Goal: Book appointment/travel/reservation

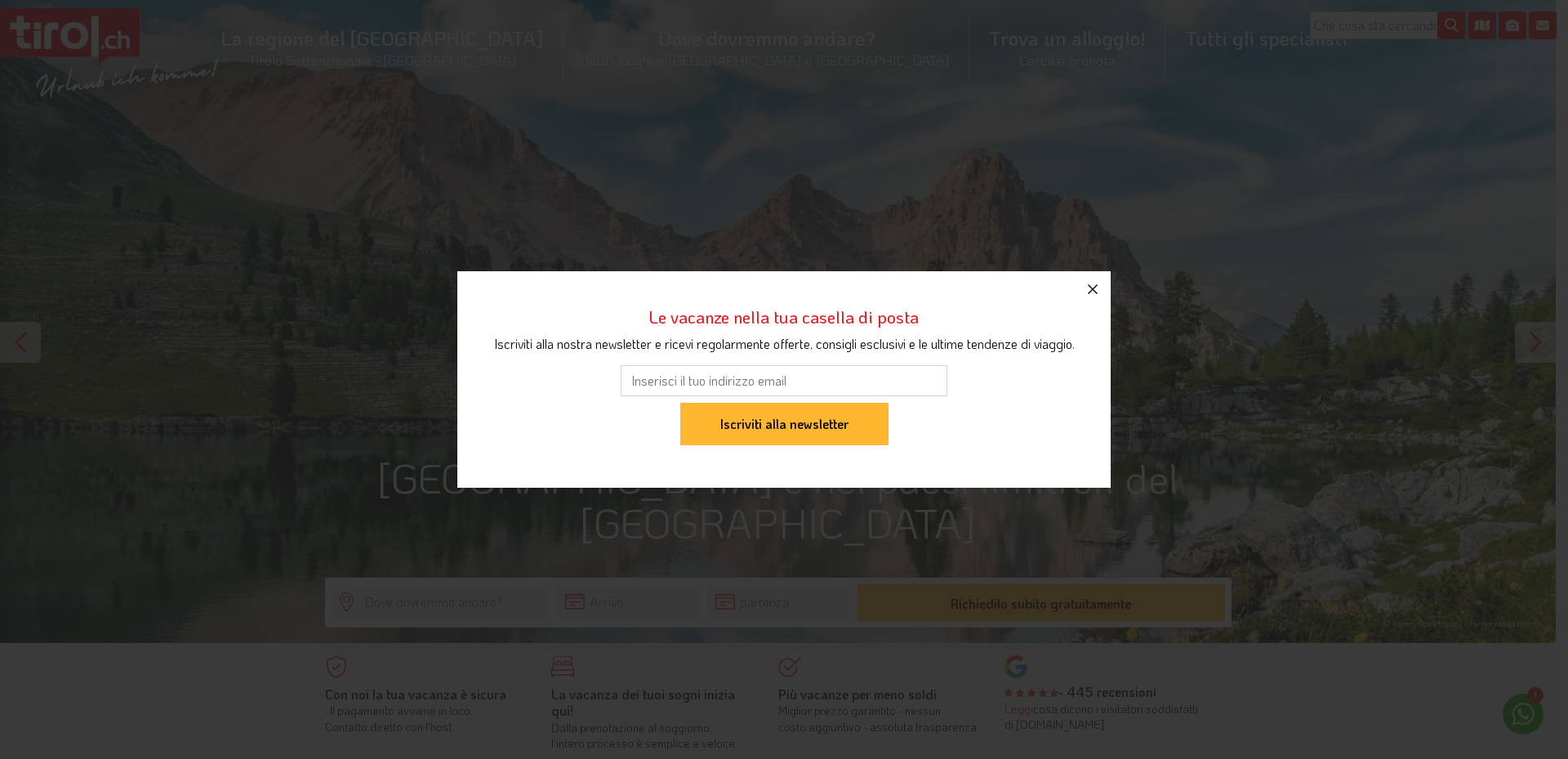
click at [1095, 295] on button "button" at bounding box center [1093, 289] width 36 height 36
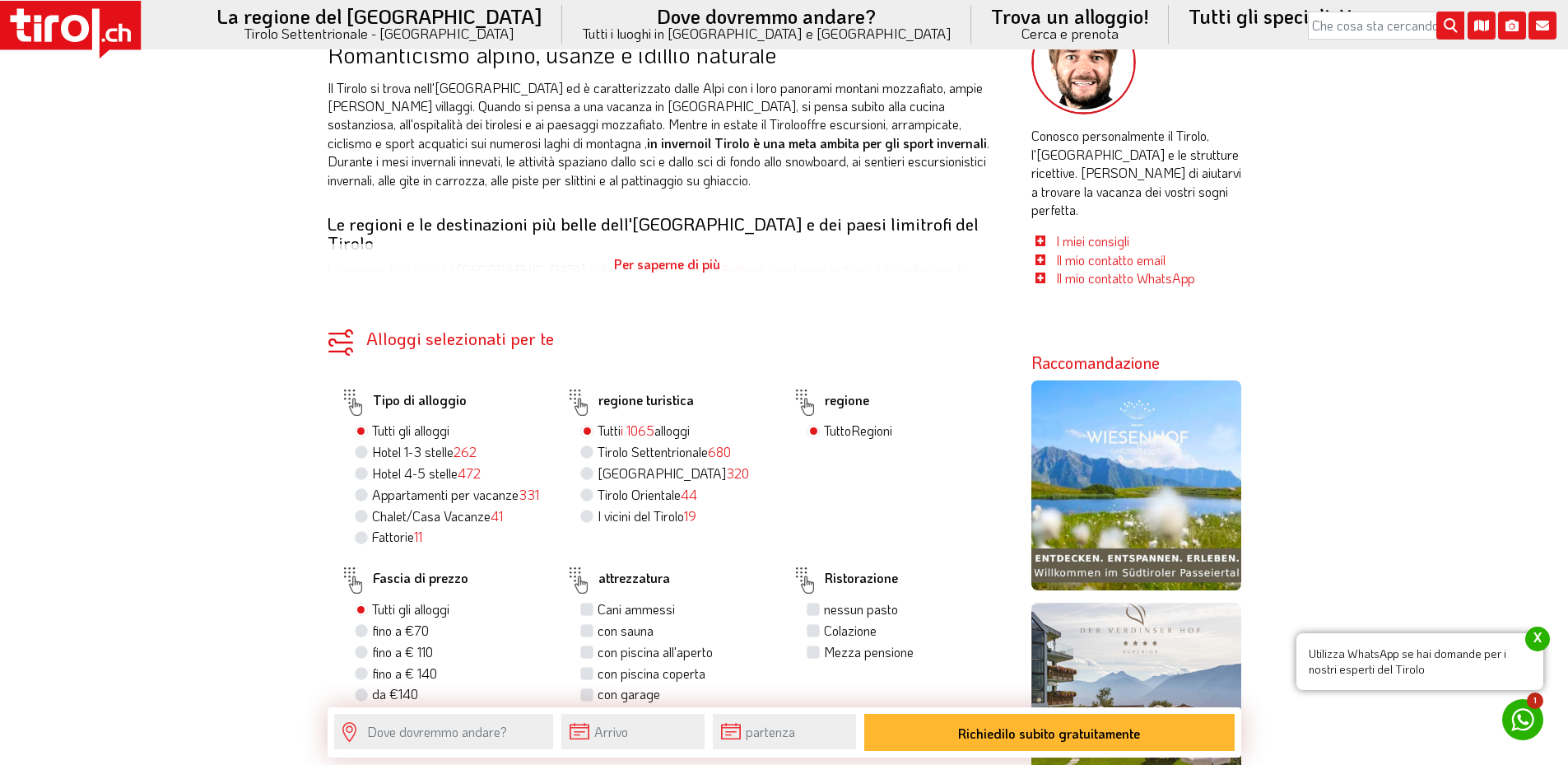
scroll to position [905, 0]
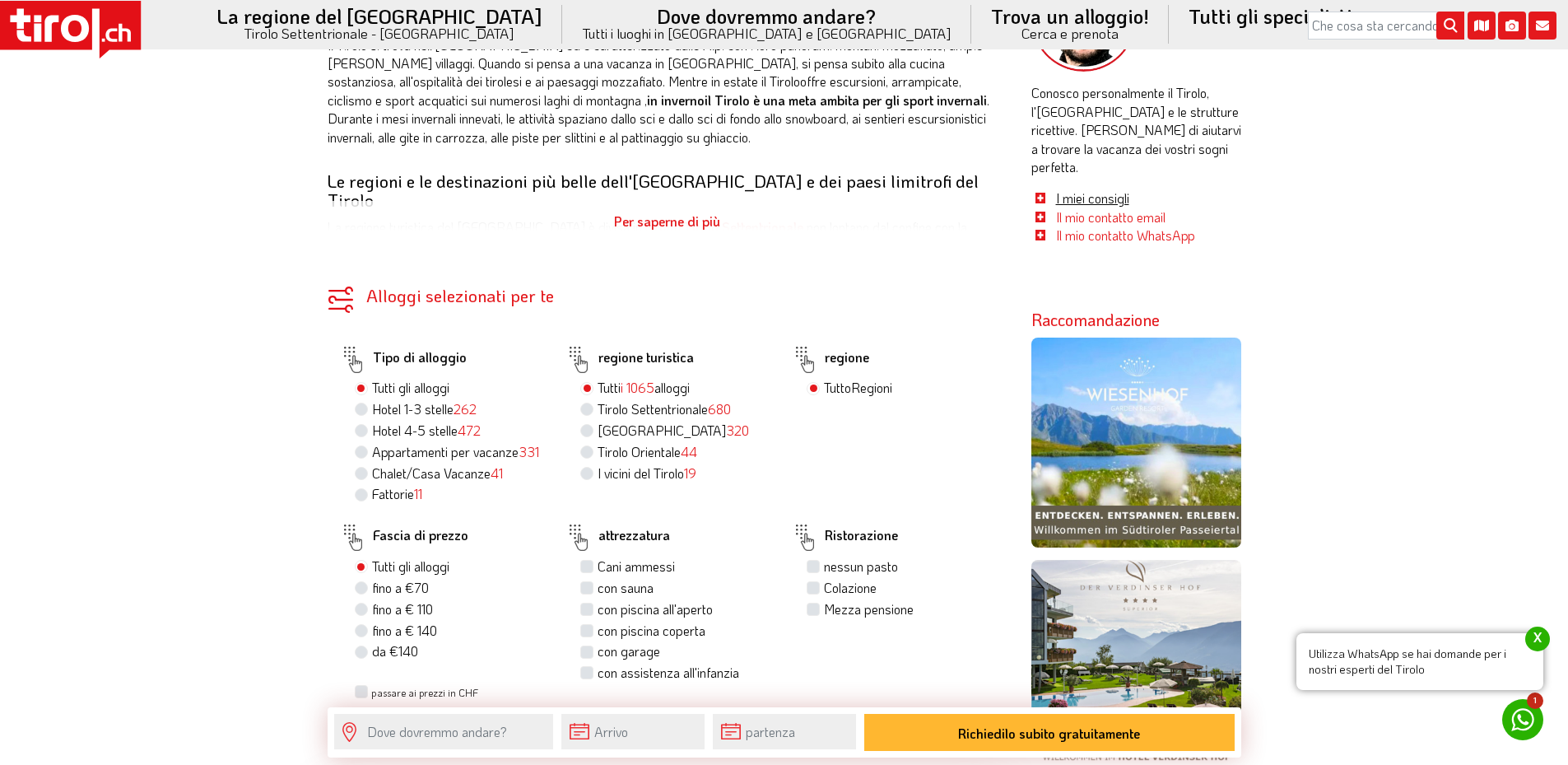
click at [1126, 190] on font "I miei consigli" at bounding box center [1092, 198] width 73 height 17
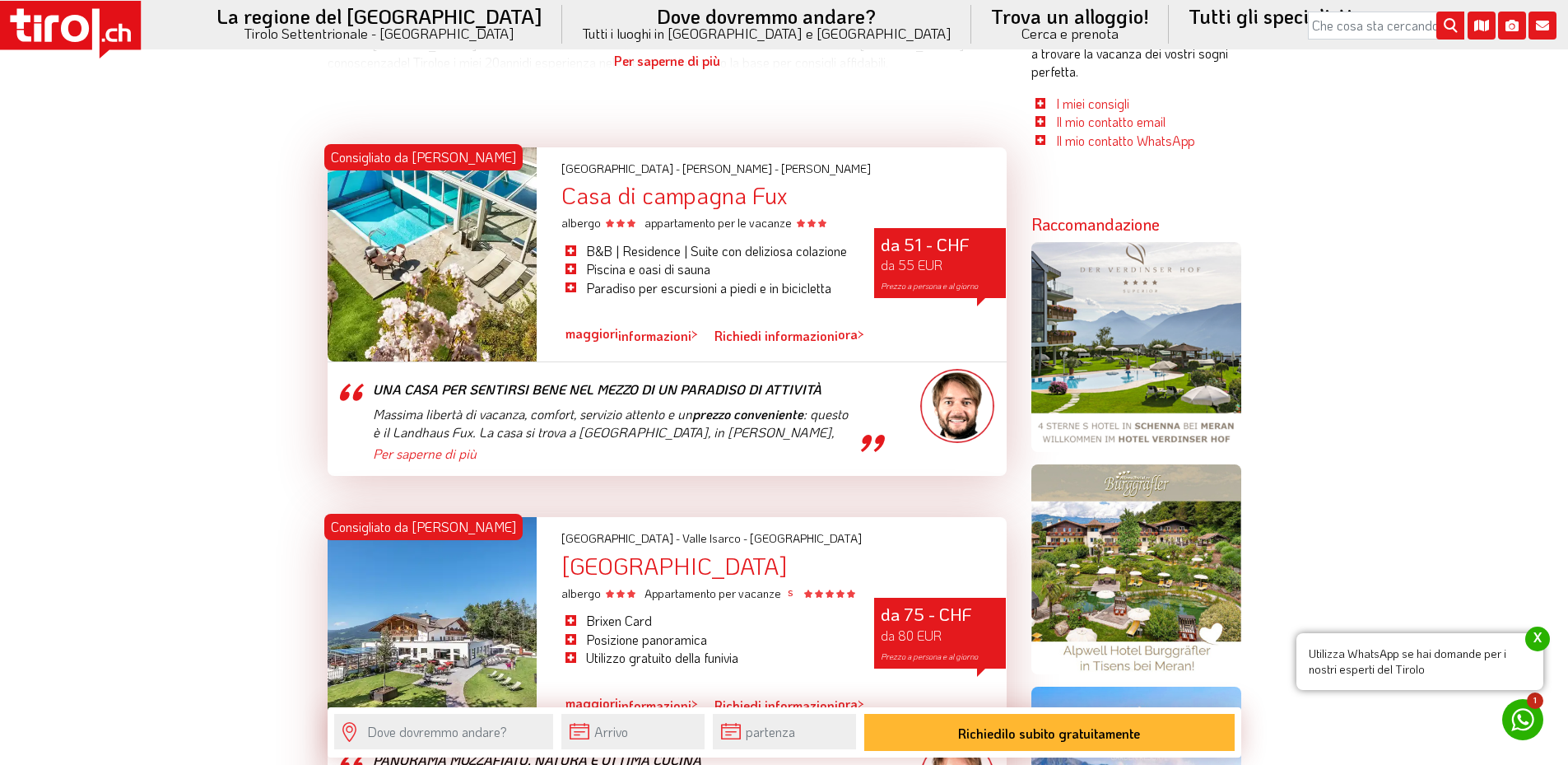
scroll to position [905, 0]
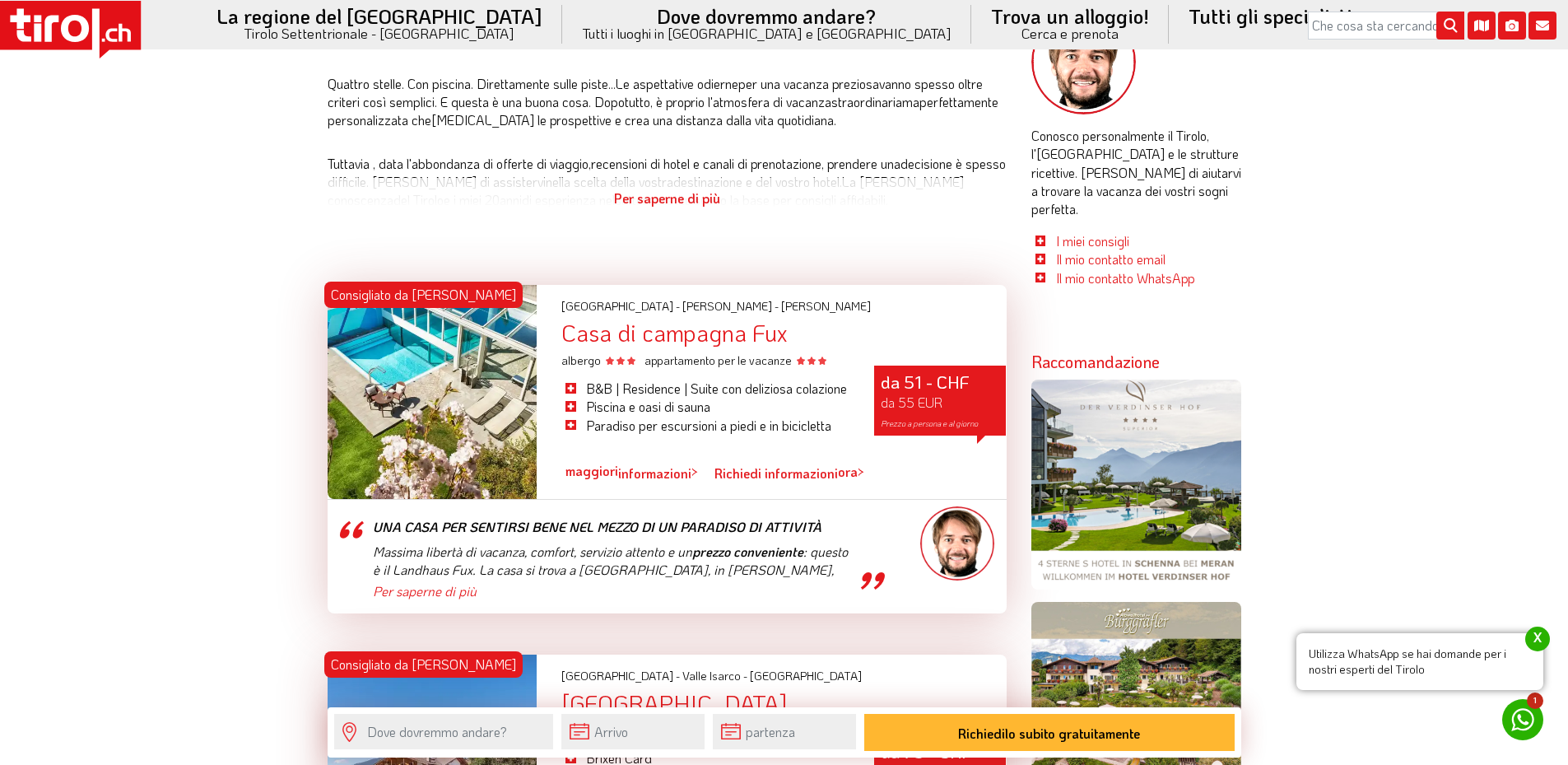
click at [931, 412] on div "da 51 - CHF da 55 EUR Prezzo a persona e al giorno" at bounding box center [940, 401] width 131 height 70
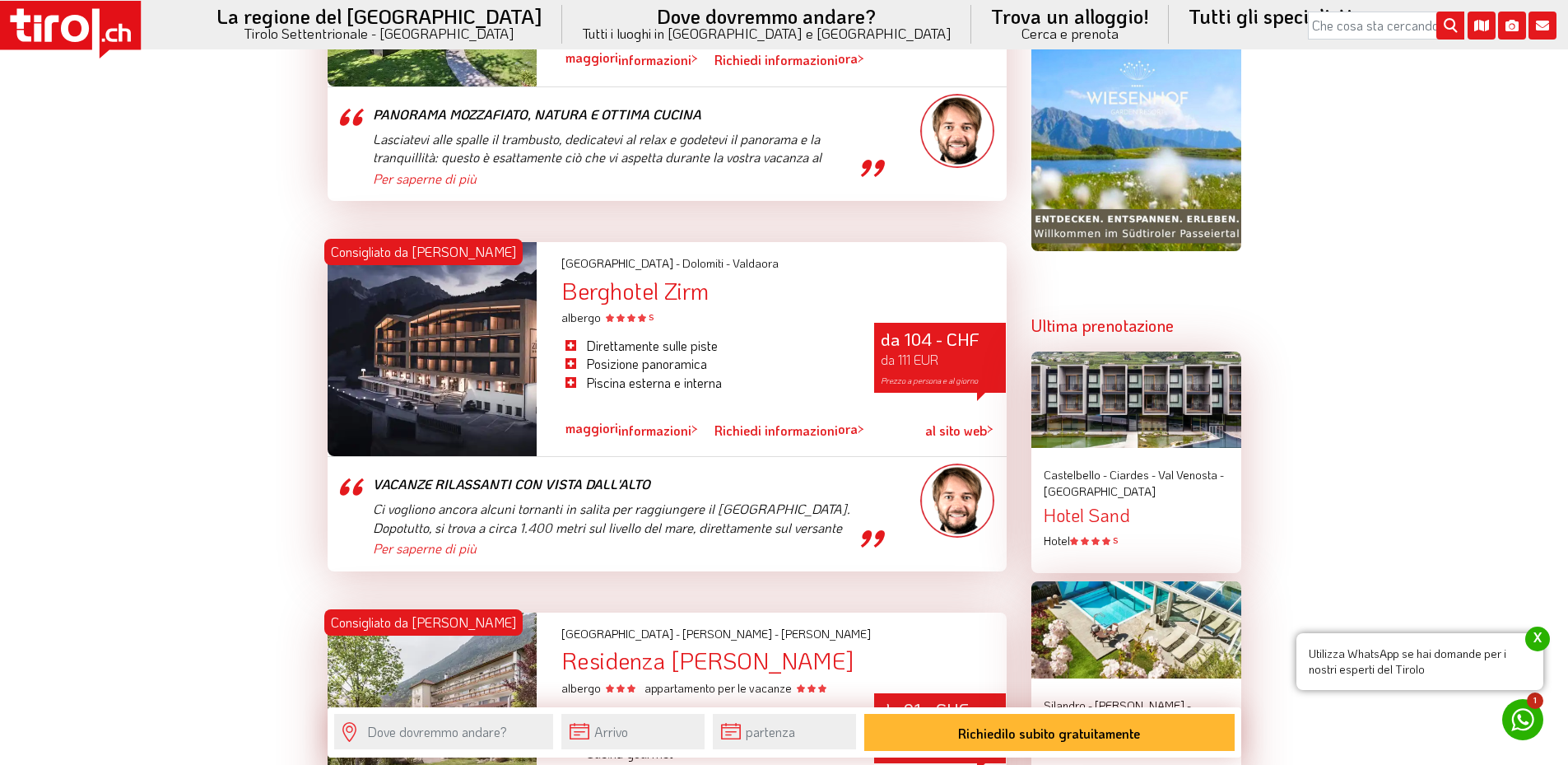
scroll to position [1893, 0]
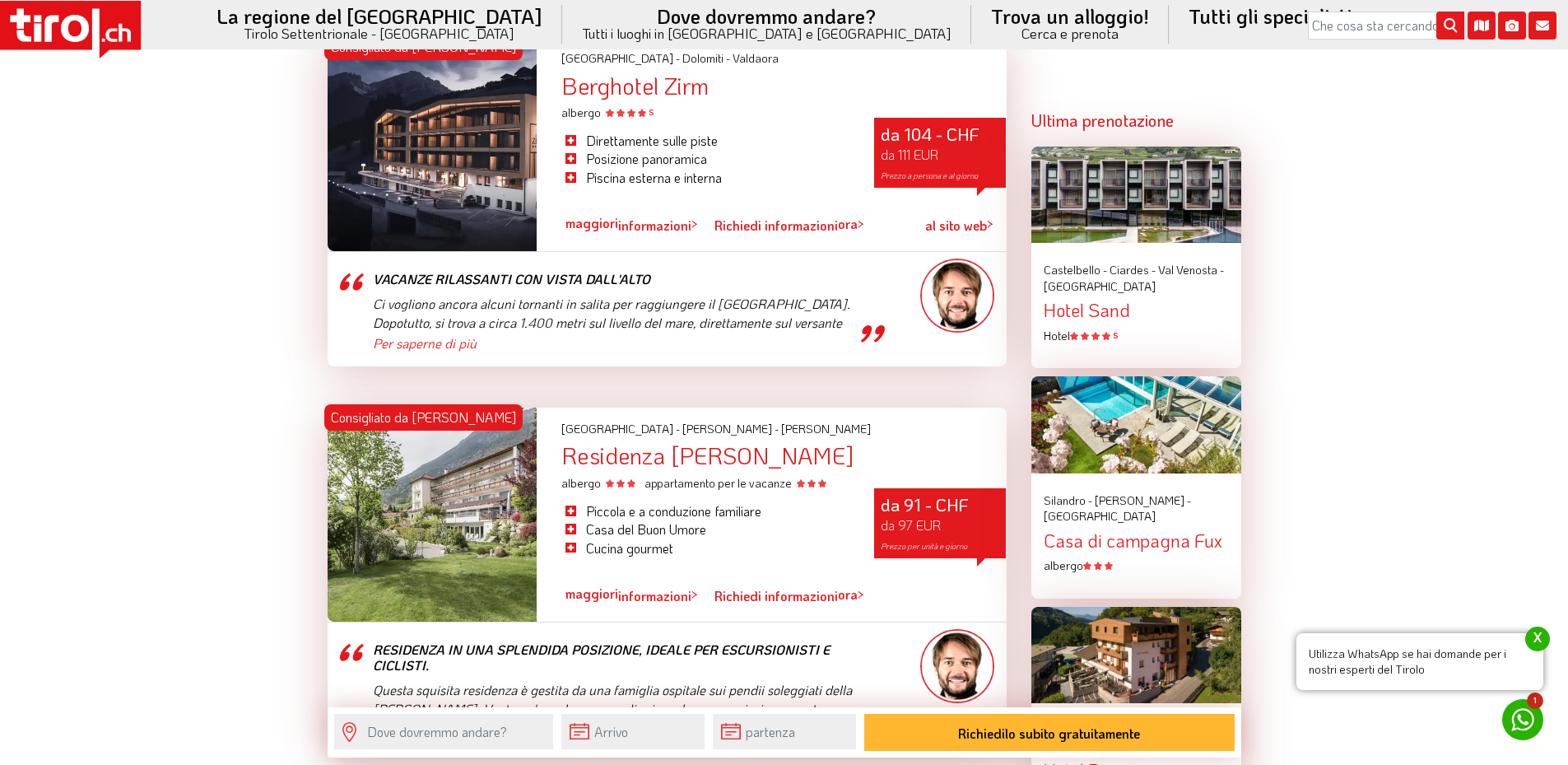
click at [687, 101] on font "Berghotel Zirm" at bounding box center [635, 85] width 147 height 30
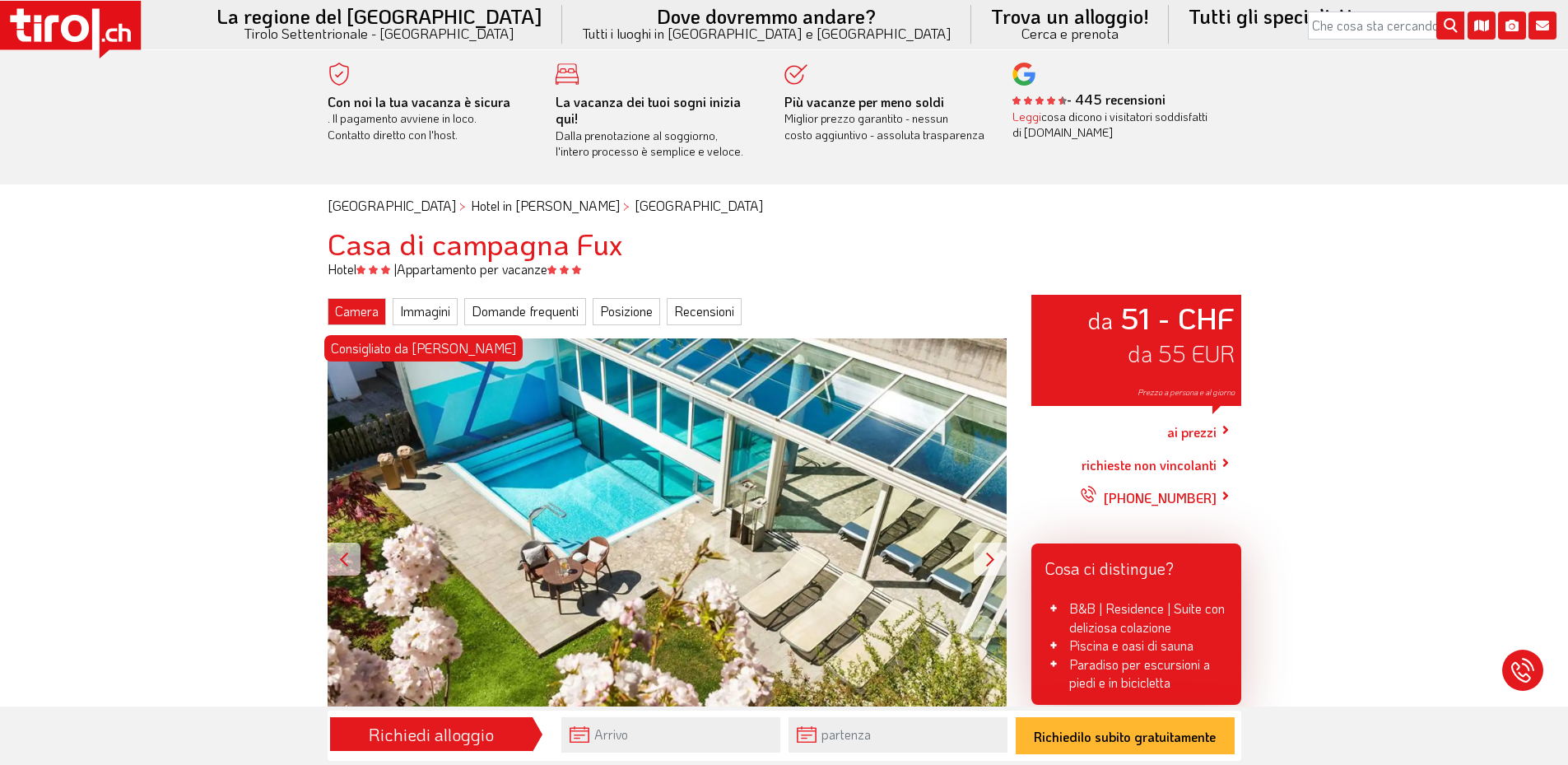
click at [343, 307] on font "Camera" at bounding box center [357, 310] width 44 height 17
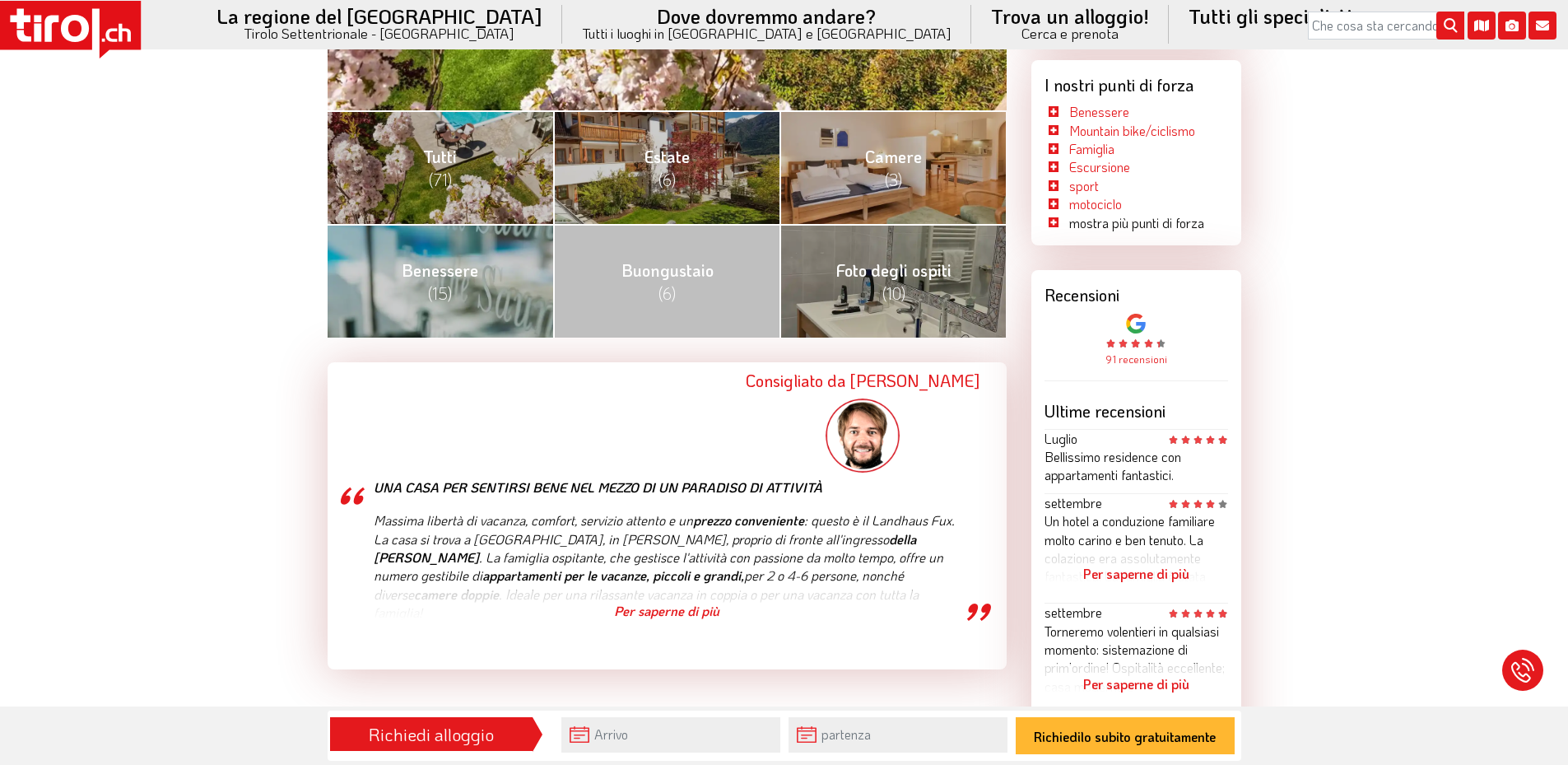
scroll to position [416, 0]
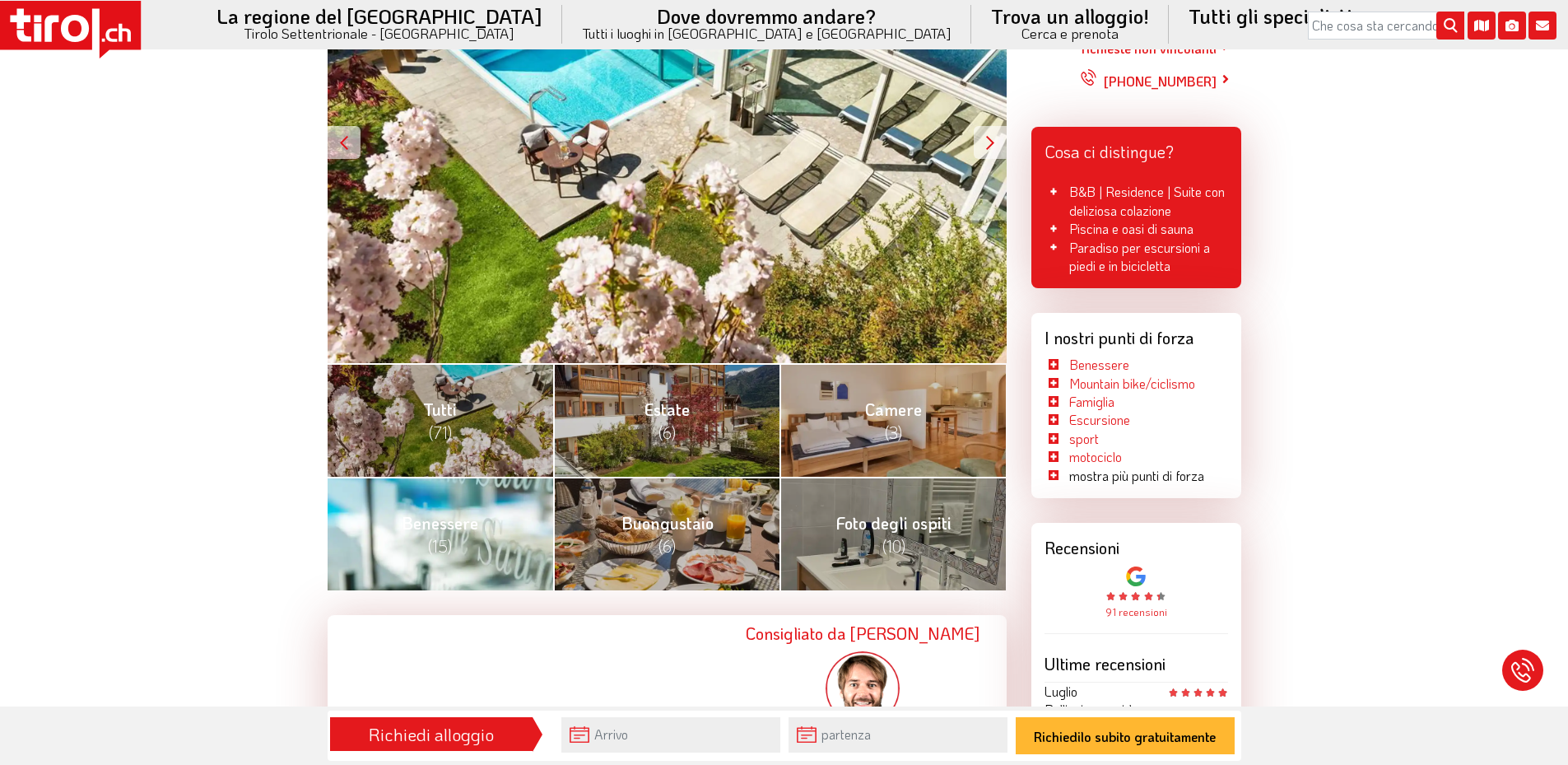
click at [506, 538] on link "Benessere (15)" at bounding box center [441, 533] width 227 height 113
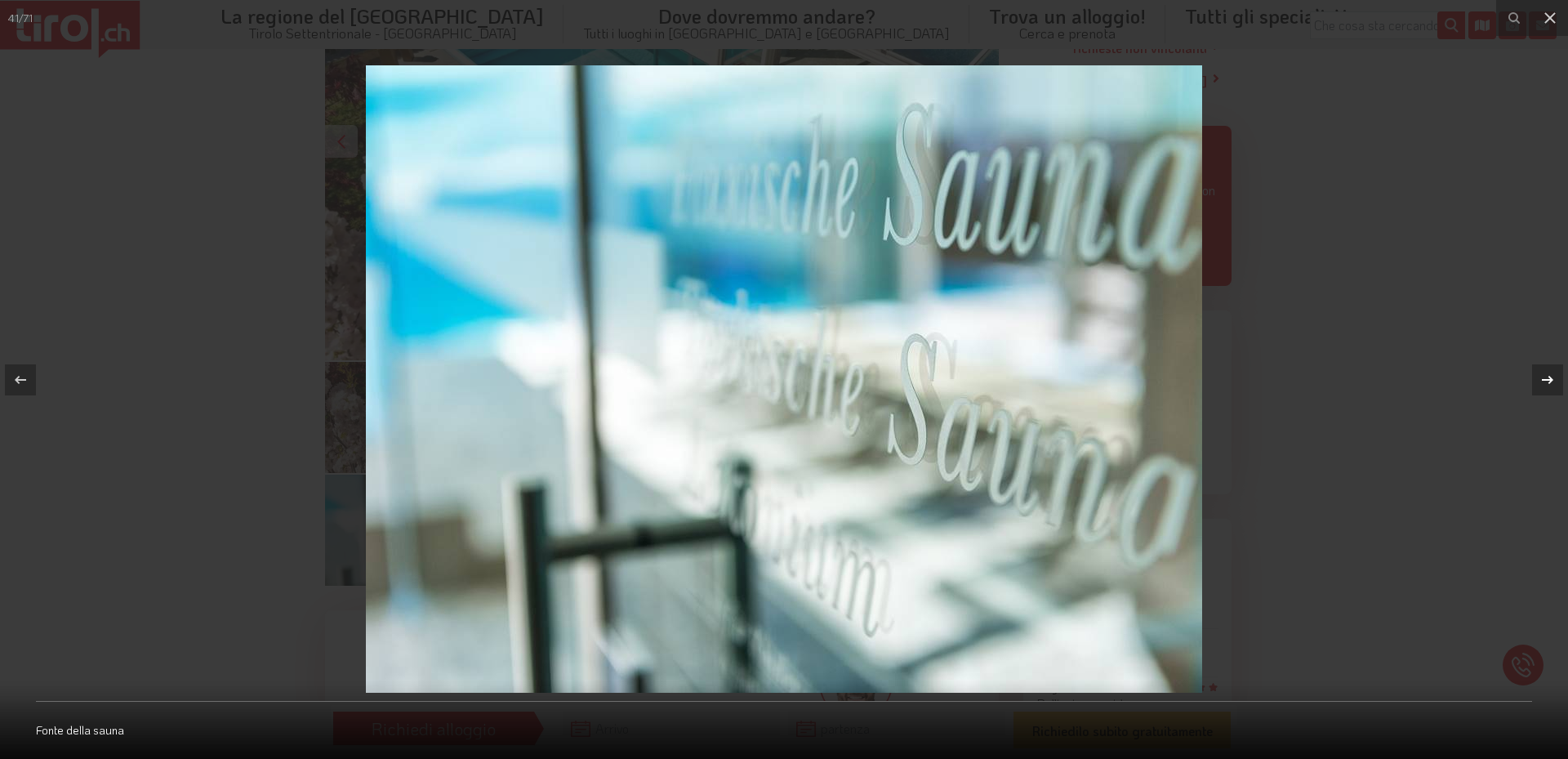
click at [1550, 384] on icon at bounding box center [1547, 380] width 20 height 20
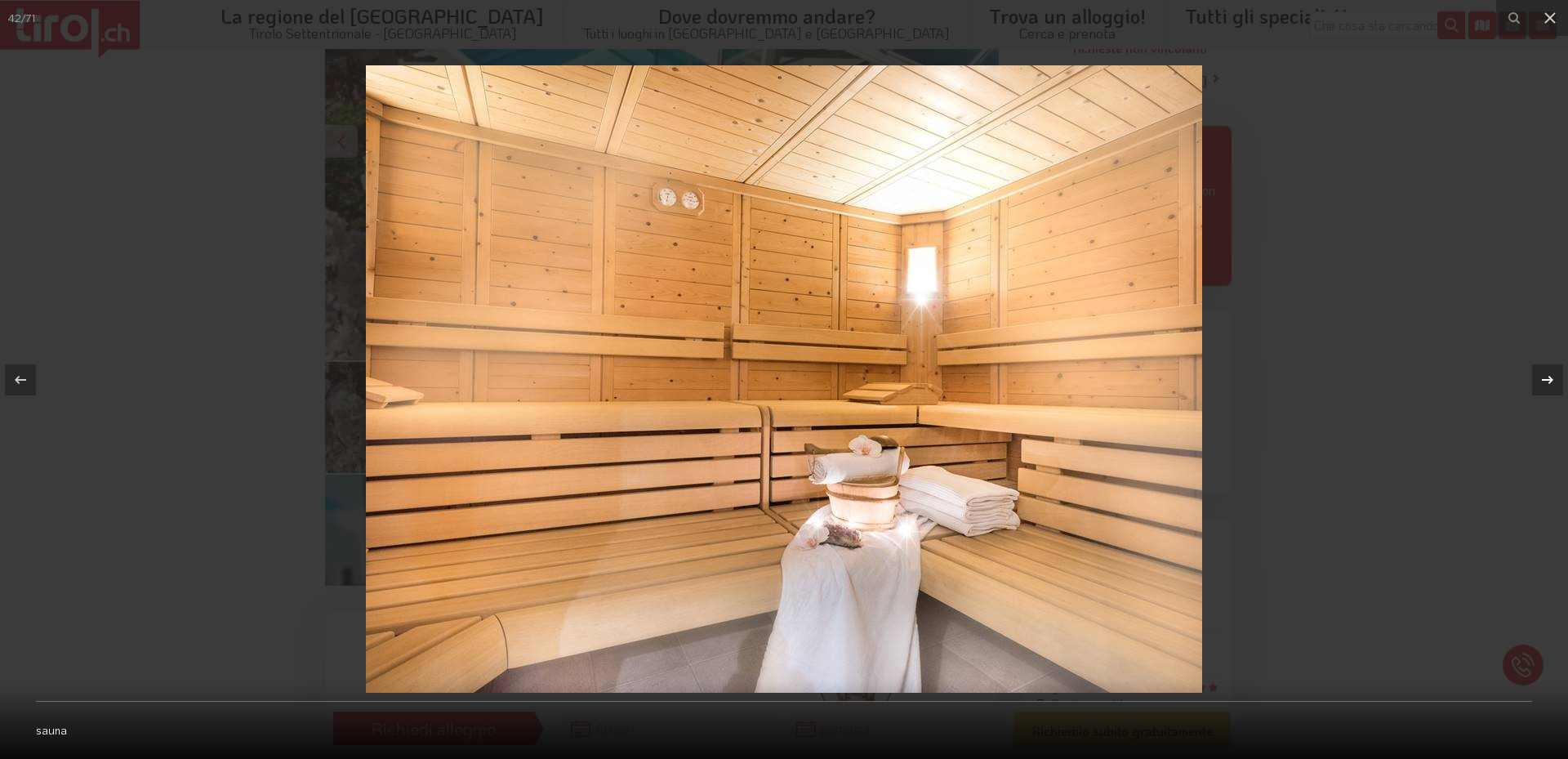
click at [1550, 382] on icon at bounding box center [1547, 378] width 12 height 8
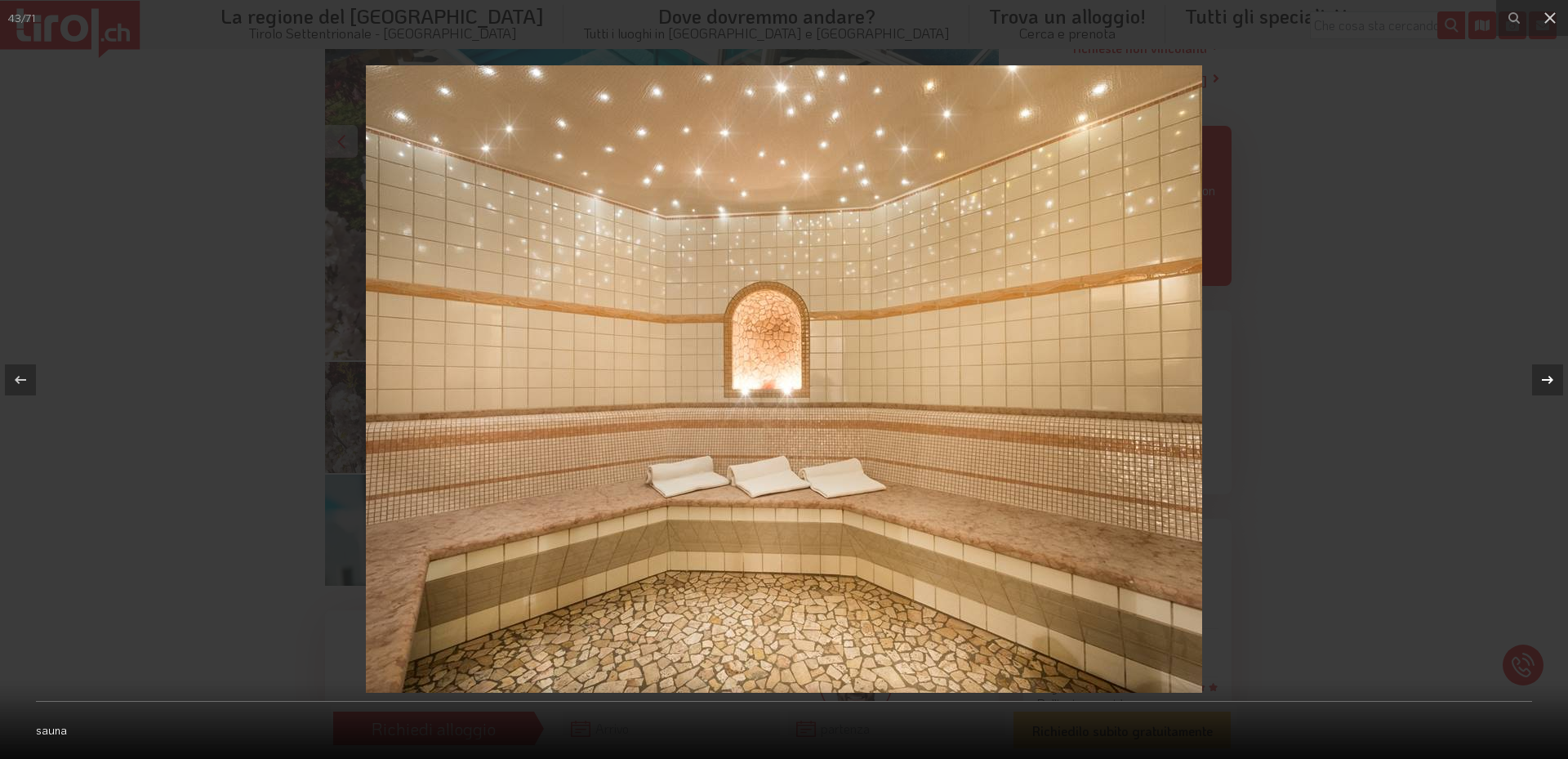
click at [1550, 382] on icon at bounding box center [1547, 378] width 12 height 8
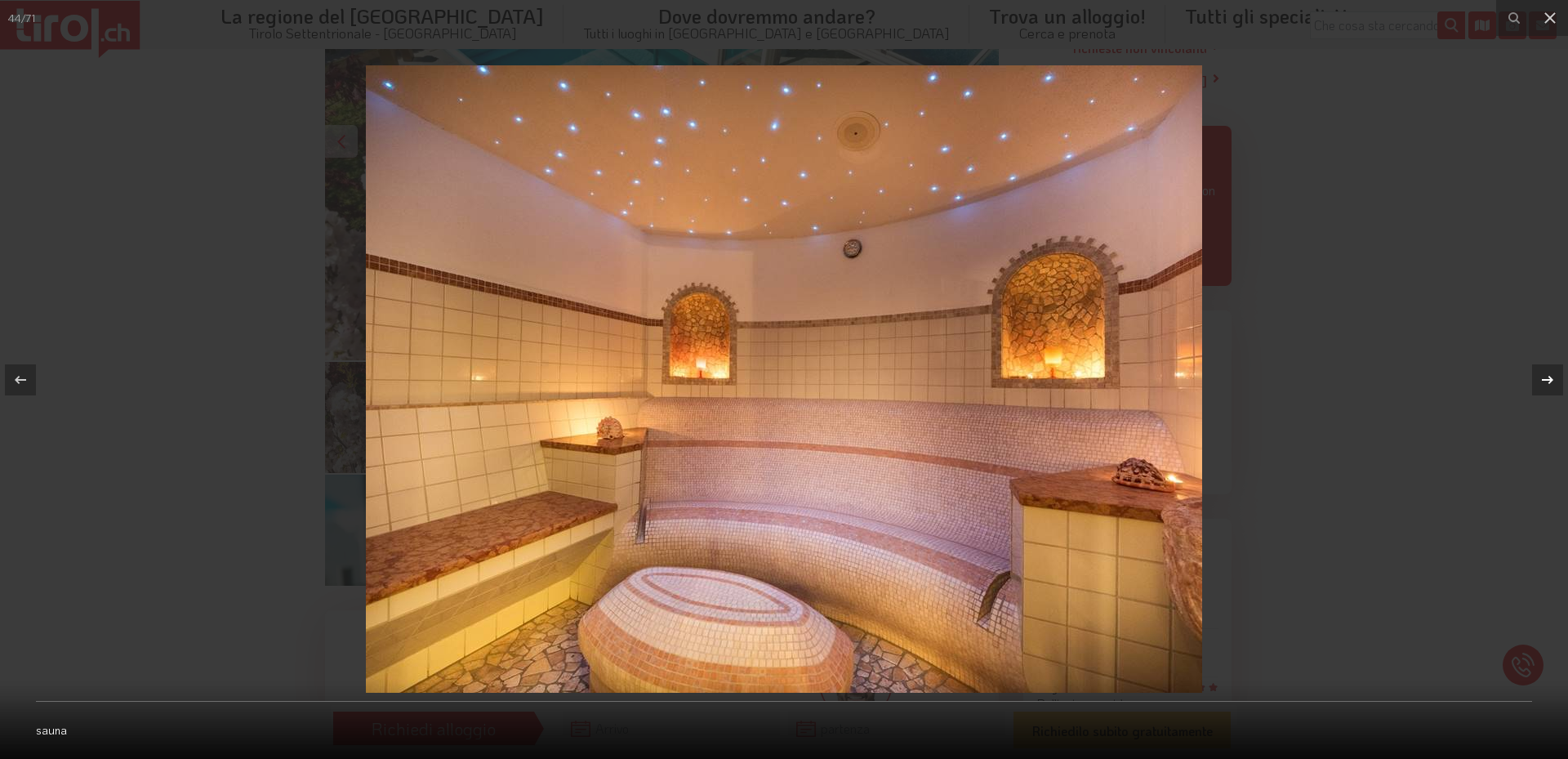
click at [1550, 382] on icon at bounding box center [1547, 378] width 12 height 8
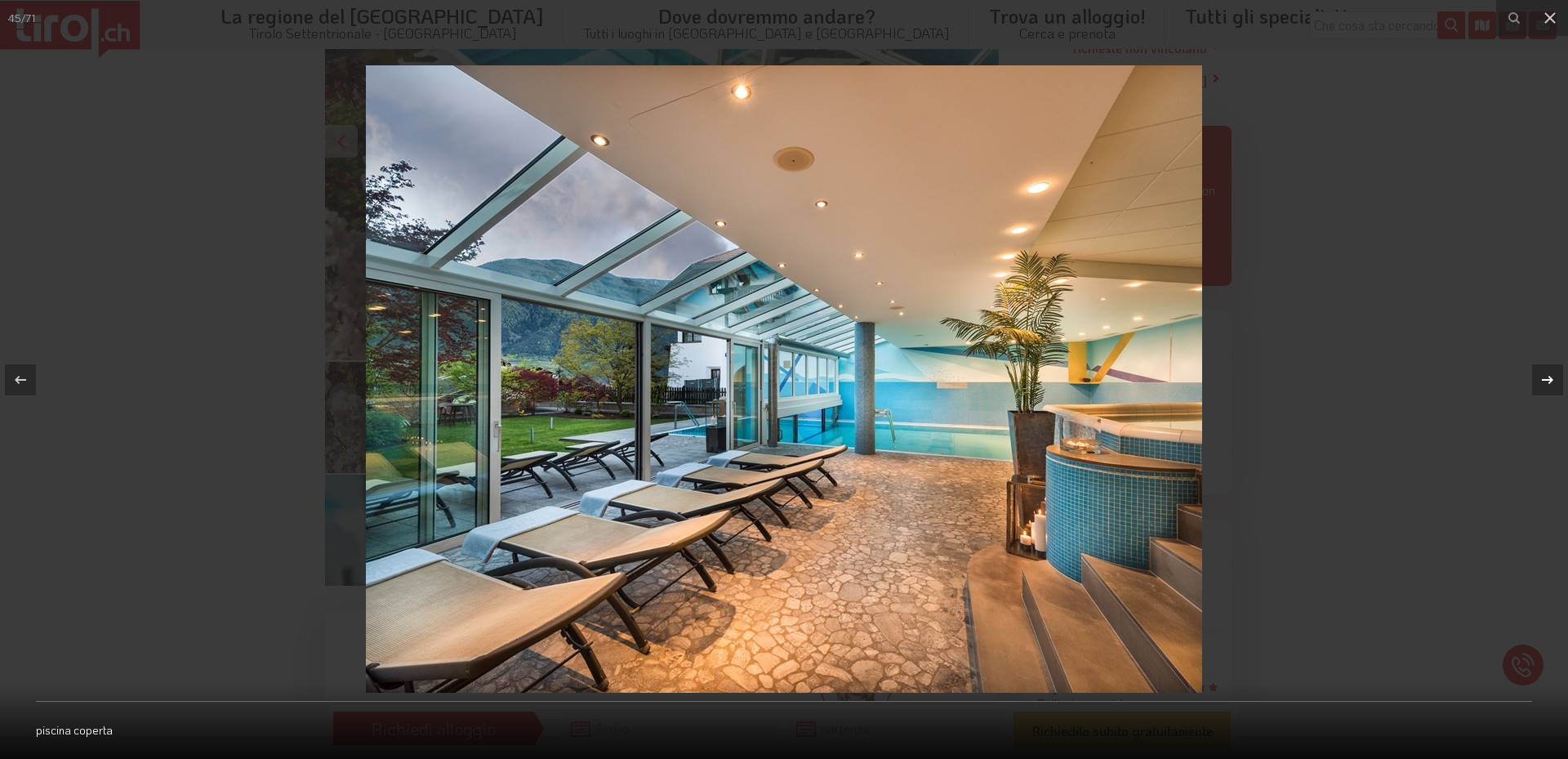
click at [1550, 382] on icon at bounding box center [1547, 378] width 12 height 8
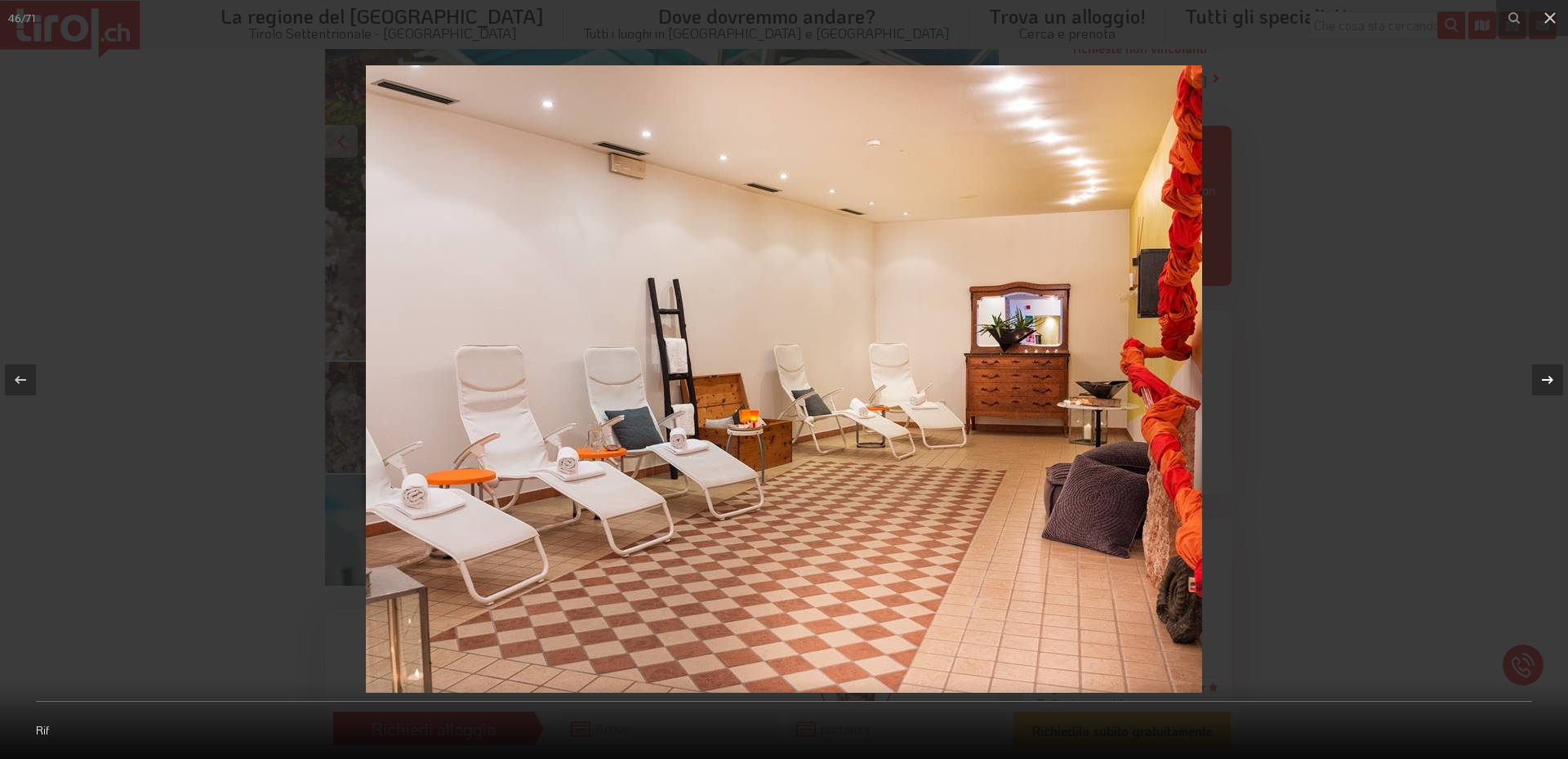
click at [1550, 382] on icon at bounding box center [1547, 378] width 12 height 8
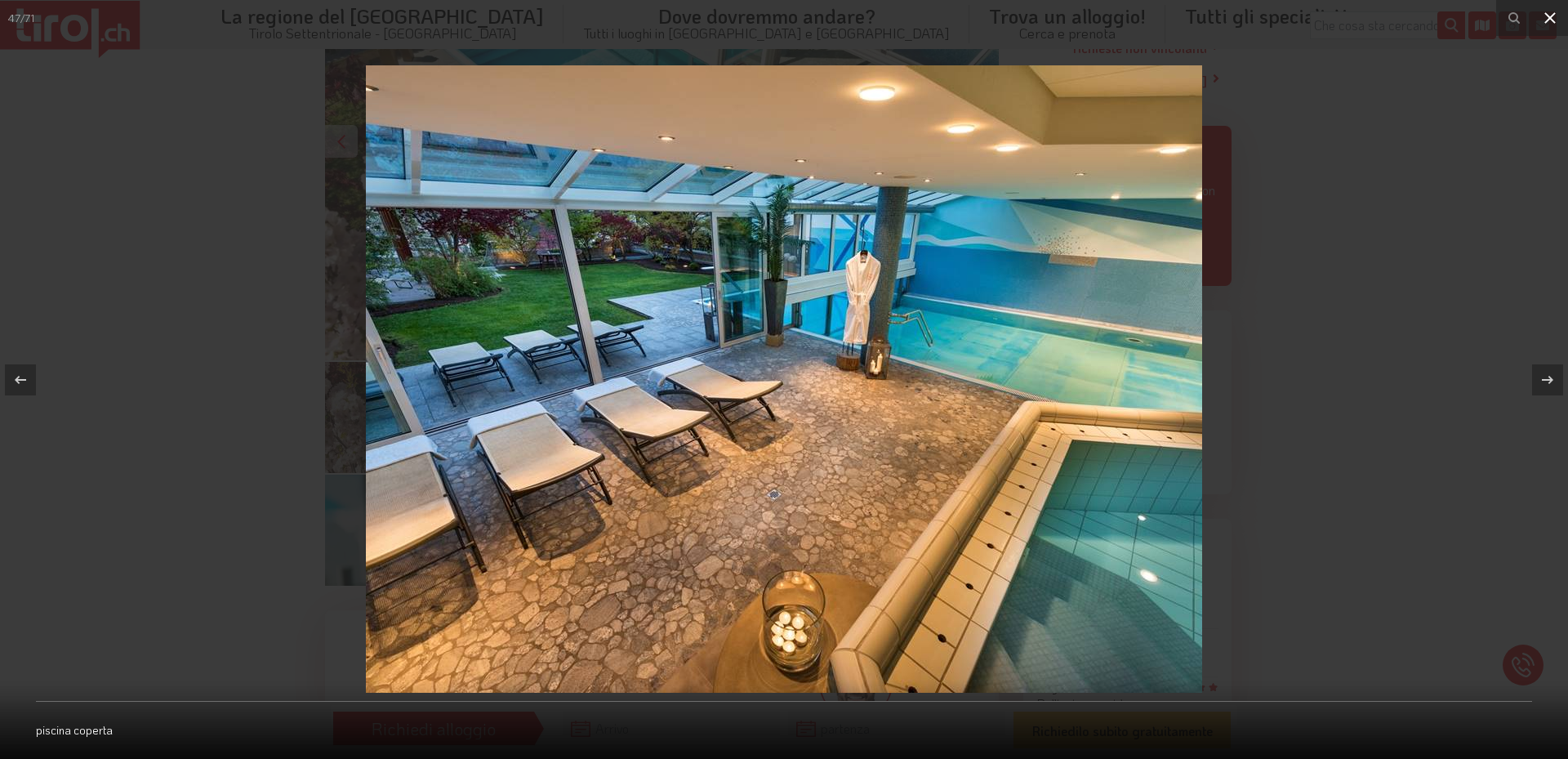
click at [1549, 24] on icon at bounding box center [1550, 18] width 20 height 20
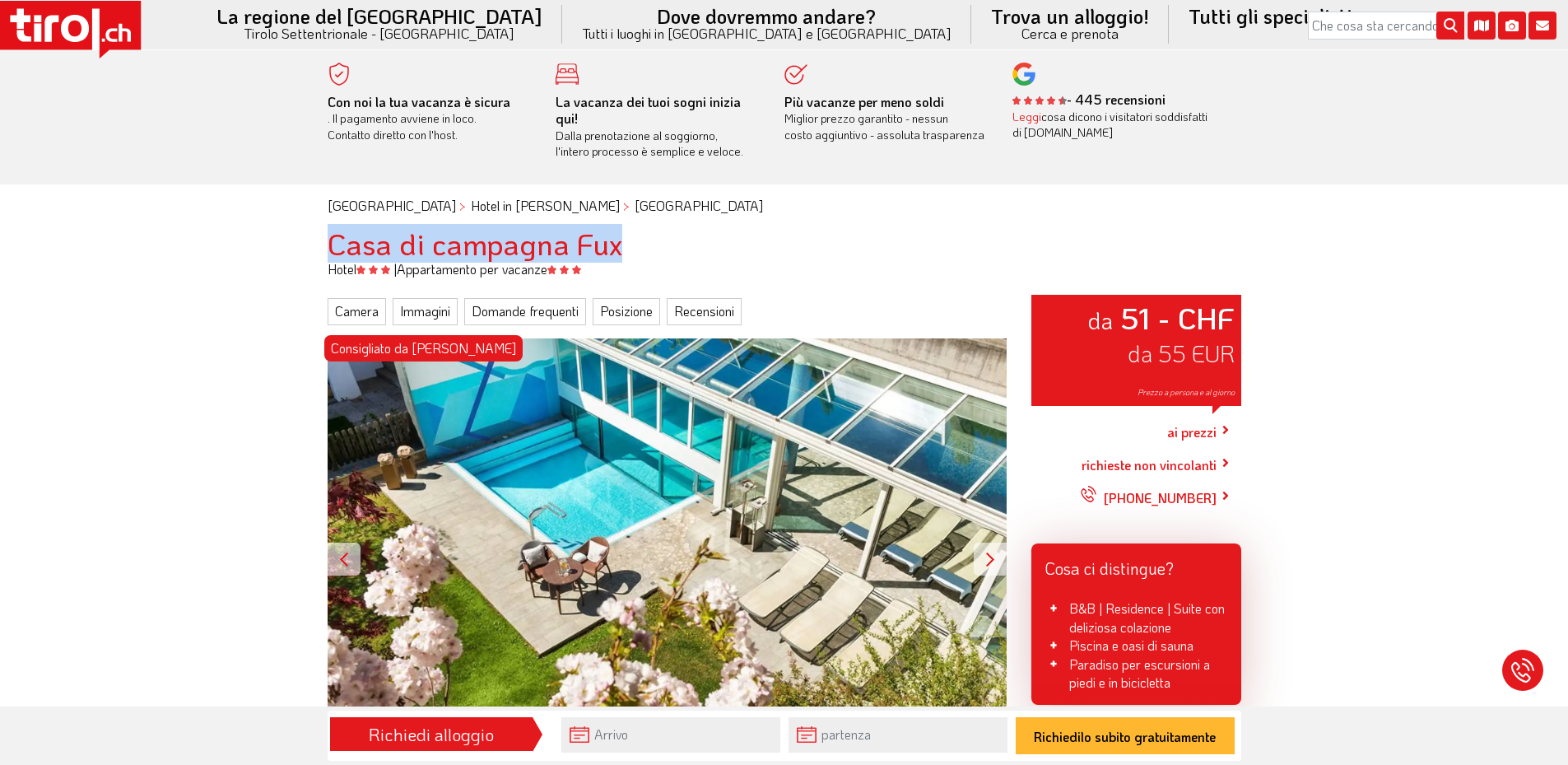
drag, startPoint x: 333, startPoint y: 244, endPoint x: 618, endPoint y: 235, distance: 285.1
click at [618, 235] on font "Casa di campagna Fux" at bounding box center [475, 243] width 295 height 39
copy font "Casa di campagna Fux"
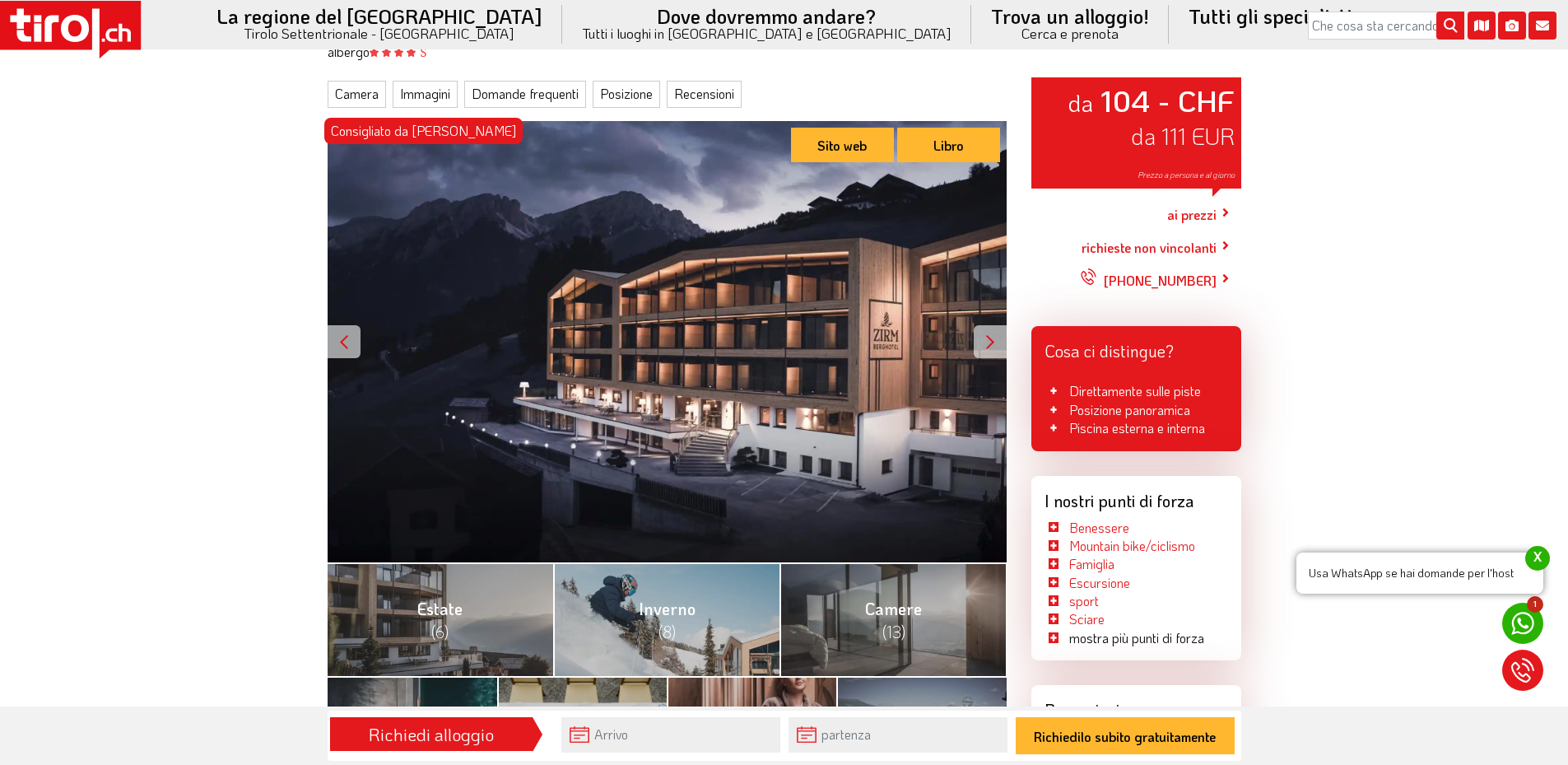
scroll to position [247, 0]
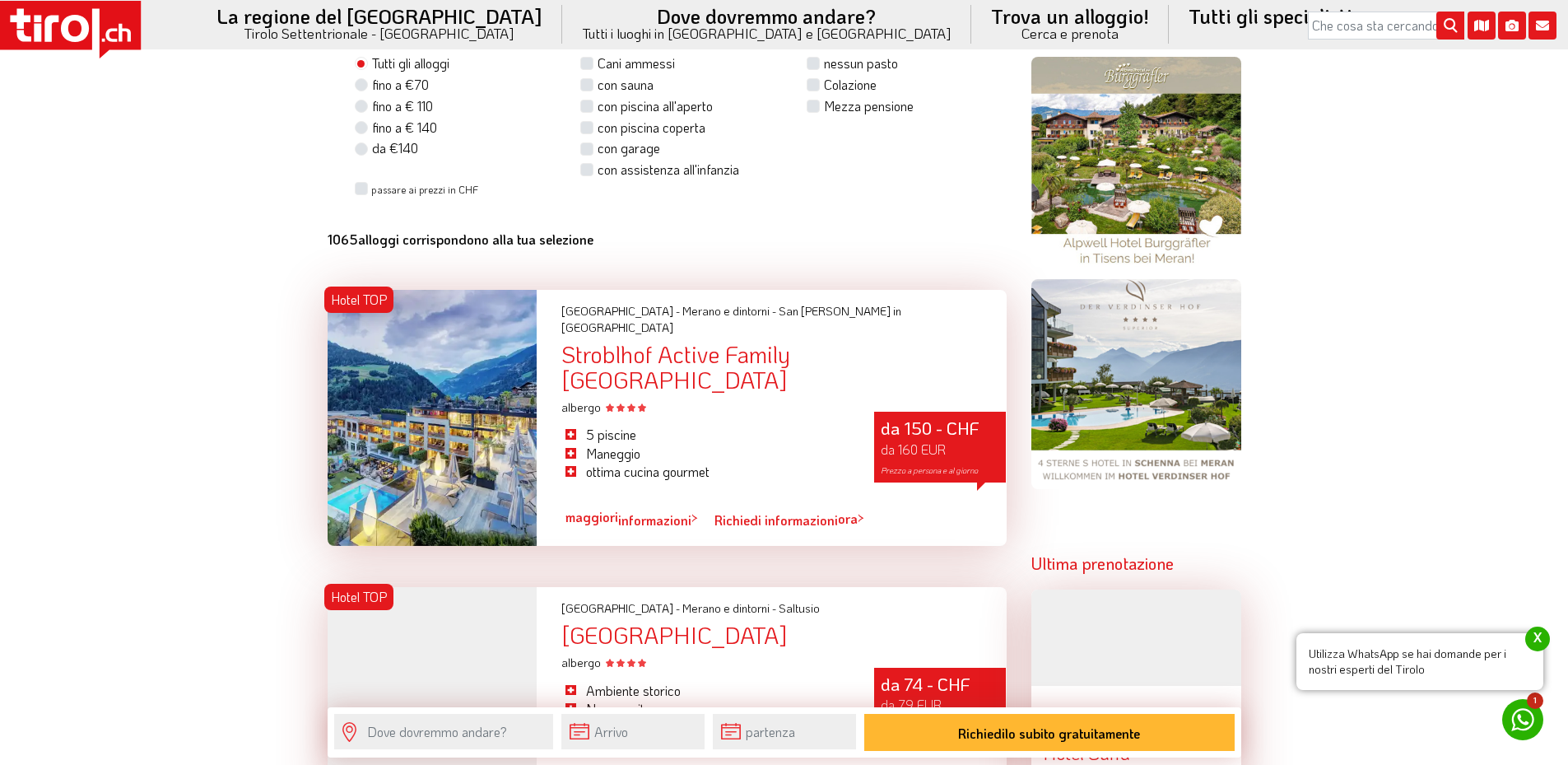
scroll to position [1481, 0]
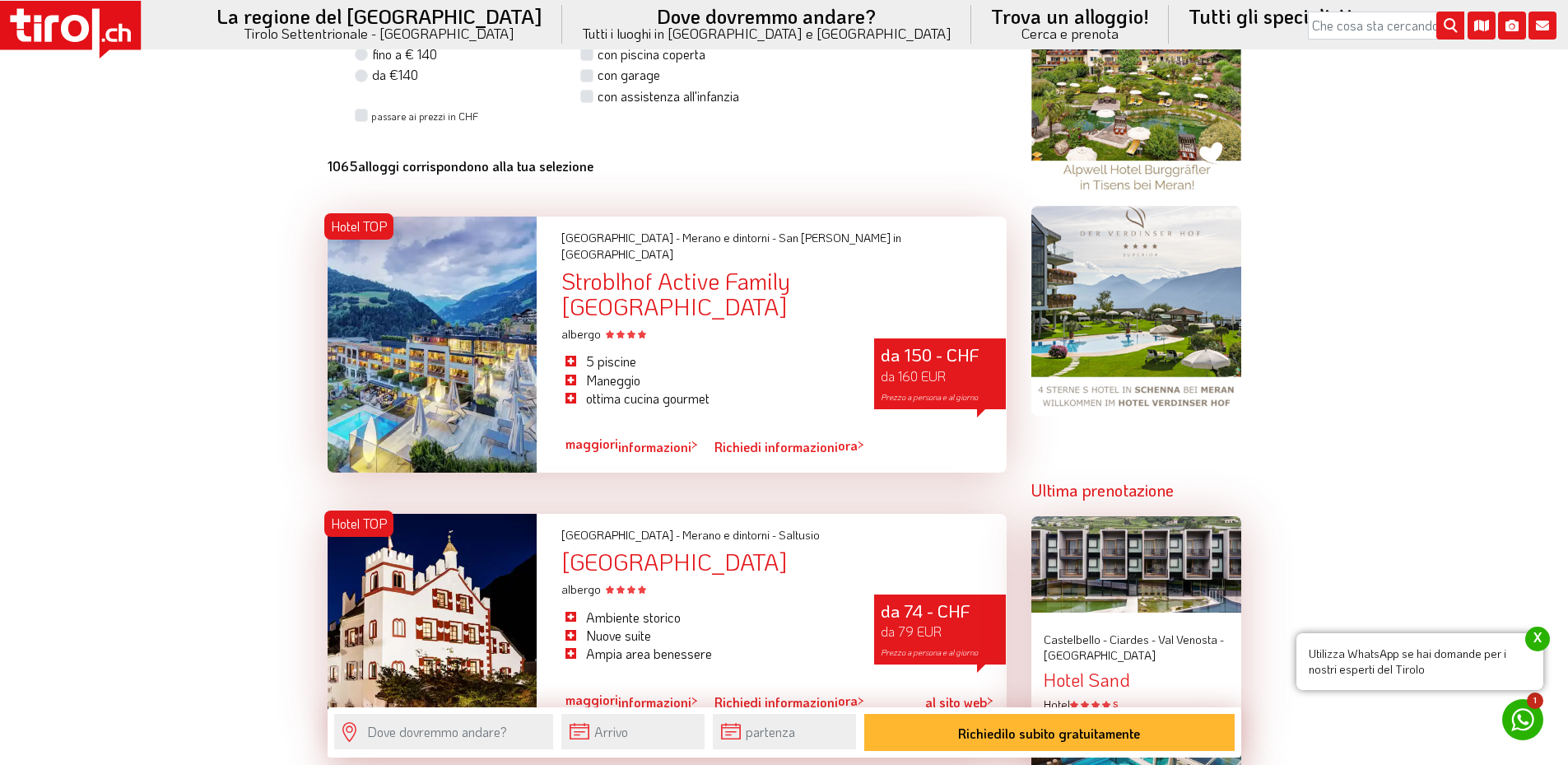
click at [419, 325] on div at bounding box center [432, 344] width 209 height 255
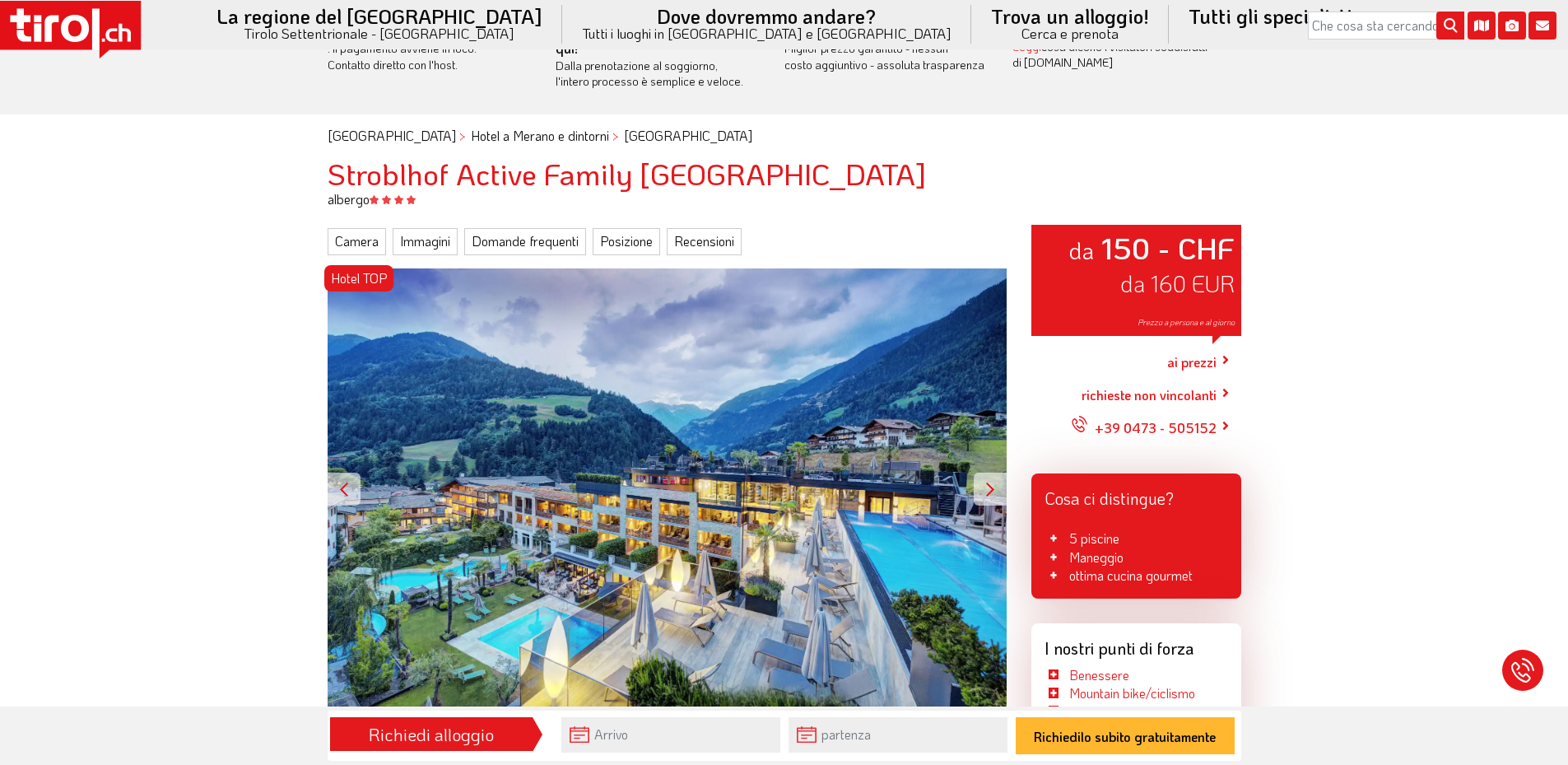
scroll to position [165, 0]
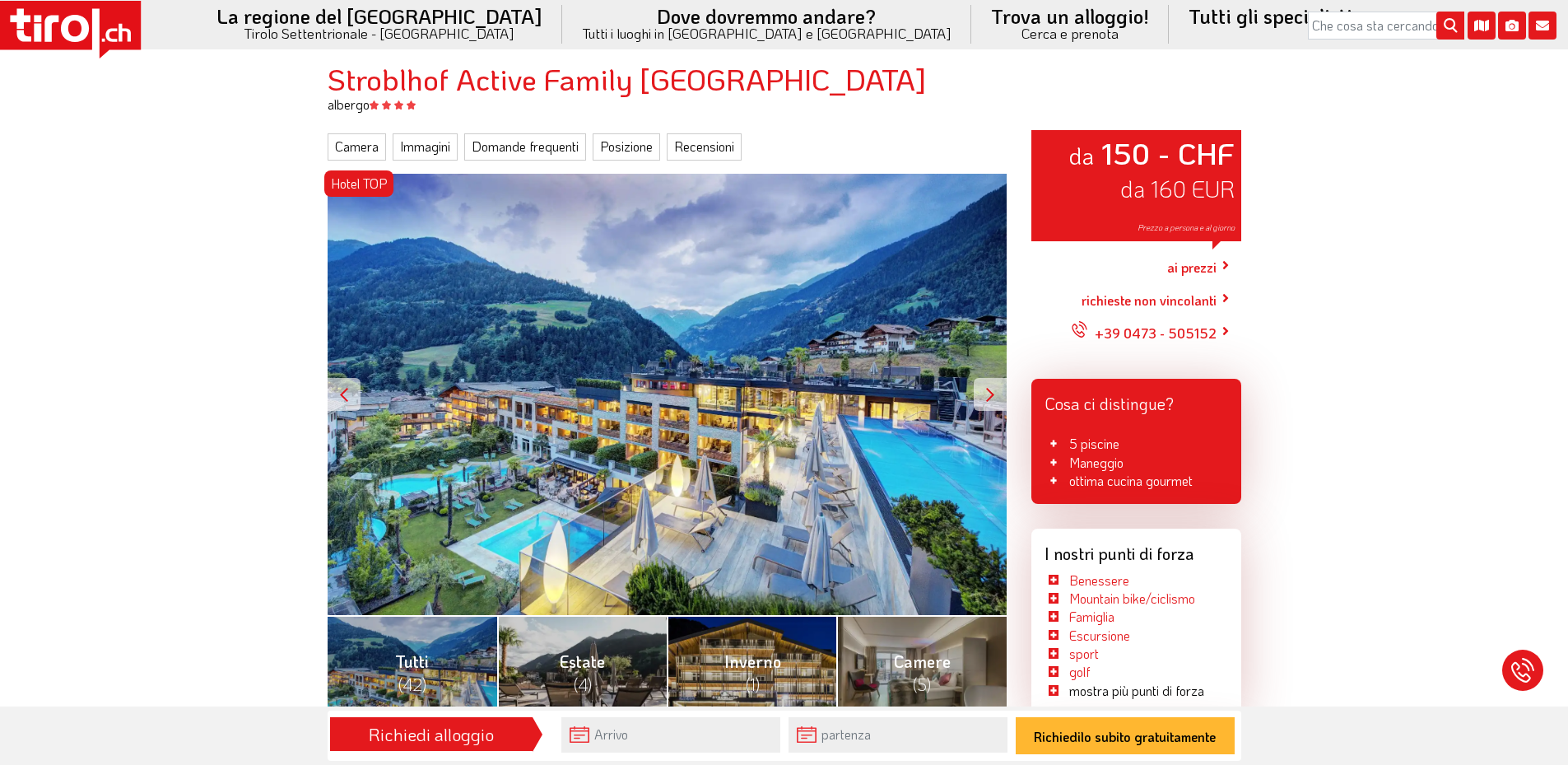
click at [419, 325] on div "Hotel TOP da 150 - CHF da 160 EUR Prezzo a persona e al giorno" at bounding box center [666, 394] width 679 height 441
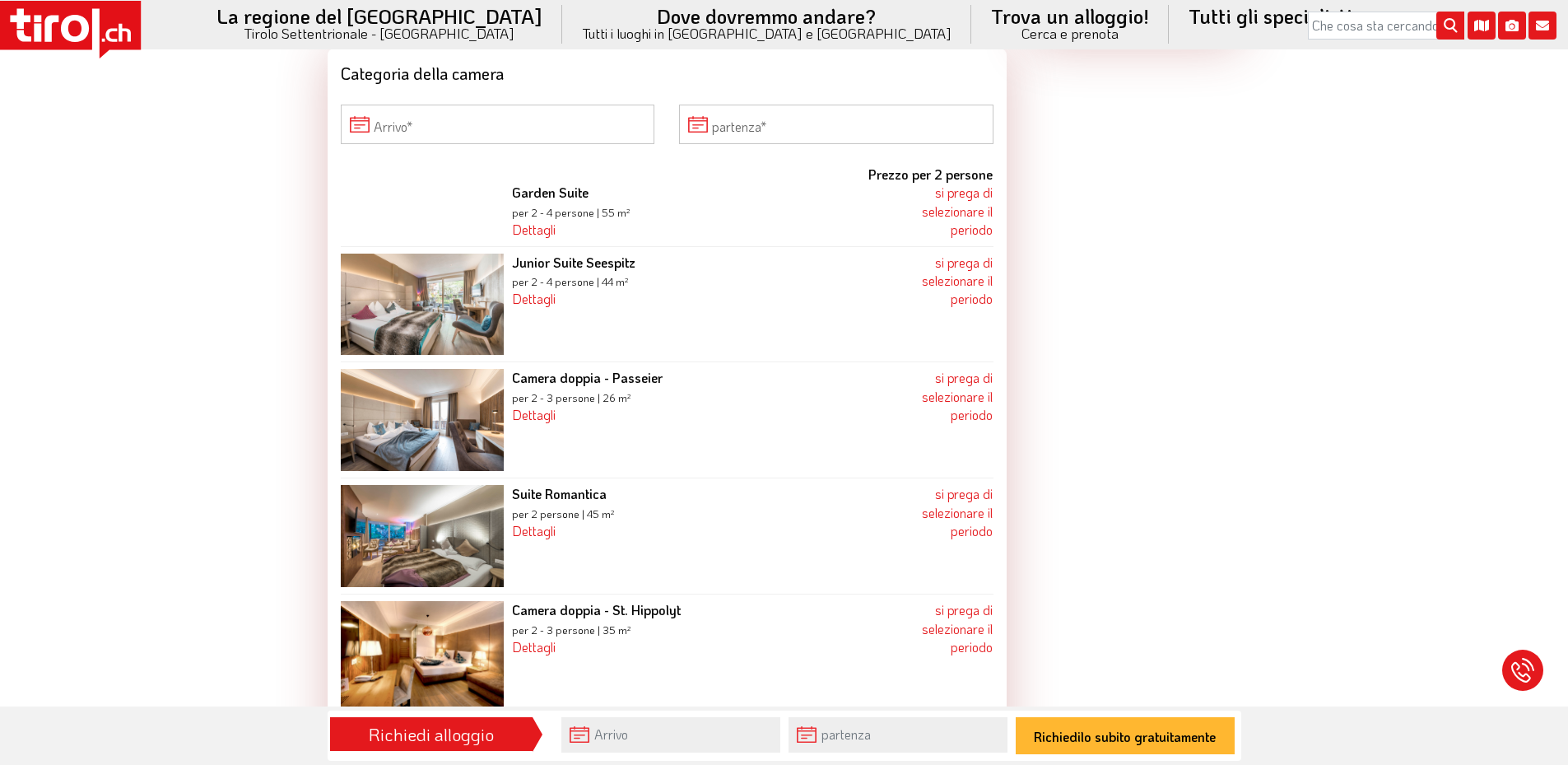
scroll to position [1729, 0]
